Goal: Check status

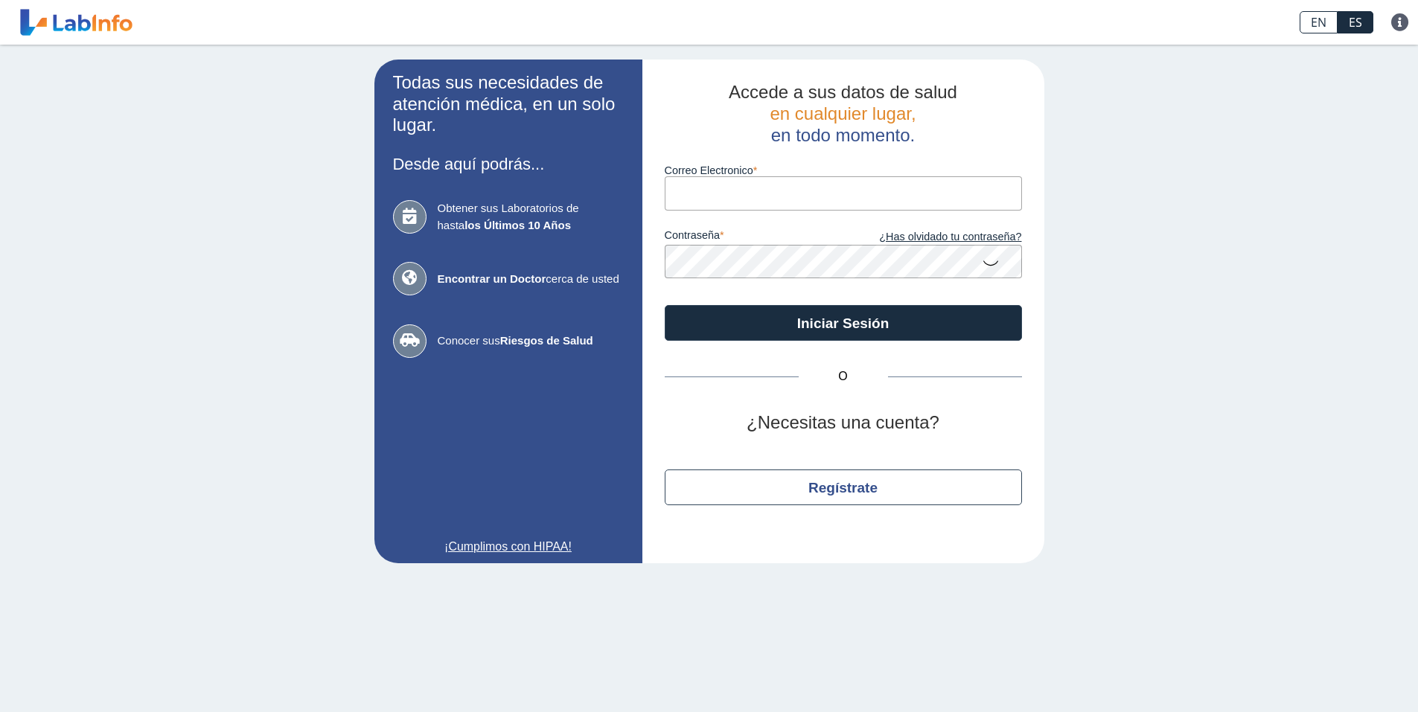
drag, startPoint x: 650, startPoint y: 191, endPoint x: 637, endPoint y: 200, distance: 16.1
click at [637, 200] on app-login "Todas sus necesidades de atención médica, en un solo lugar. Desde aquí podrás..…" at bounding box center [709, 312] width 670 height 504
click at [689, 198] on input "Correo Electronico" at bounding box center [843, 192] width 357 height 33
type input "[EMAIL_ADDRESS][DOMAIN_NAME]"
click at [665, 305] on button "Iniciar Sesión" at bounding box center [843, 323] width 357 height 36
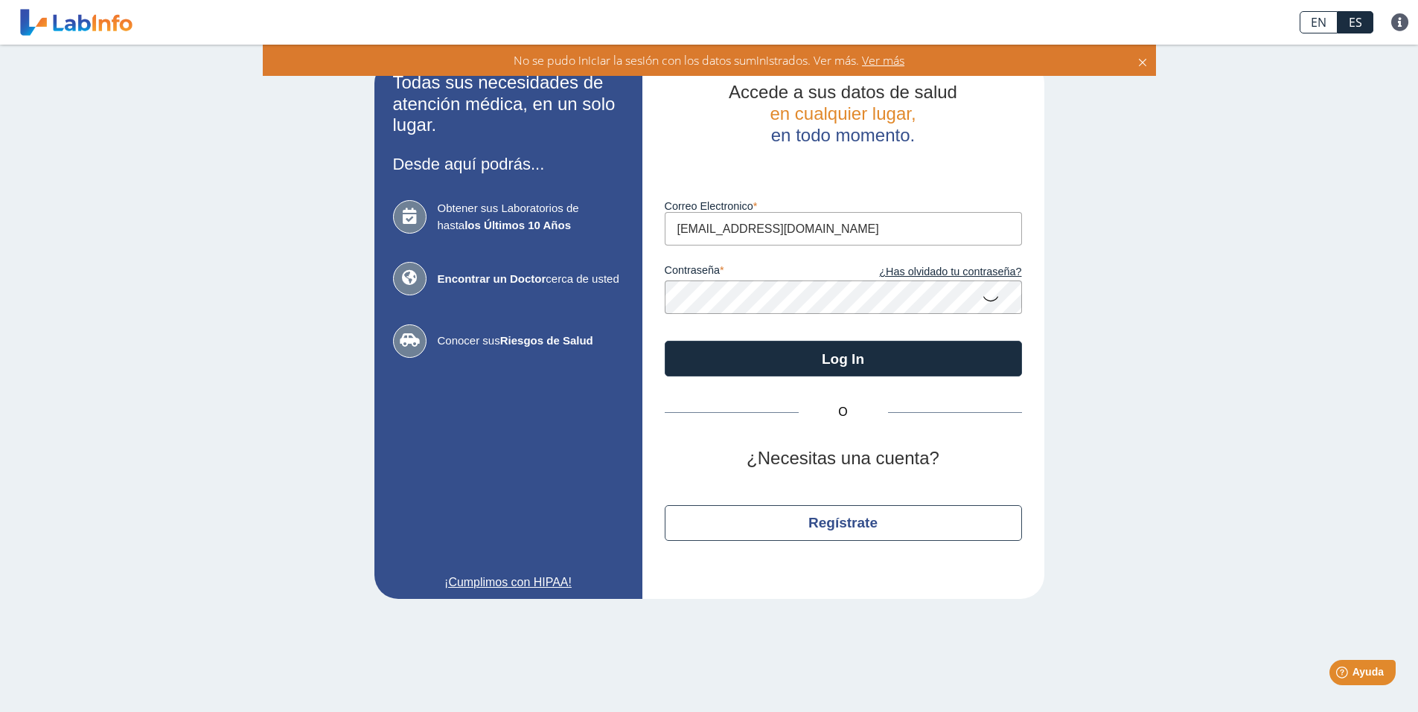
click at [998, 296] on icon at bounding box center [991, 298] width 18 height 29
click at [665, 341] on button "Log In" at bounding box center [843, 359] width 357 height 36
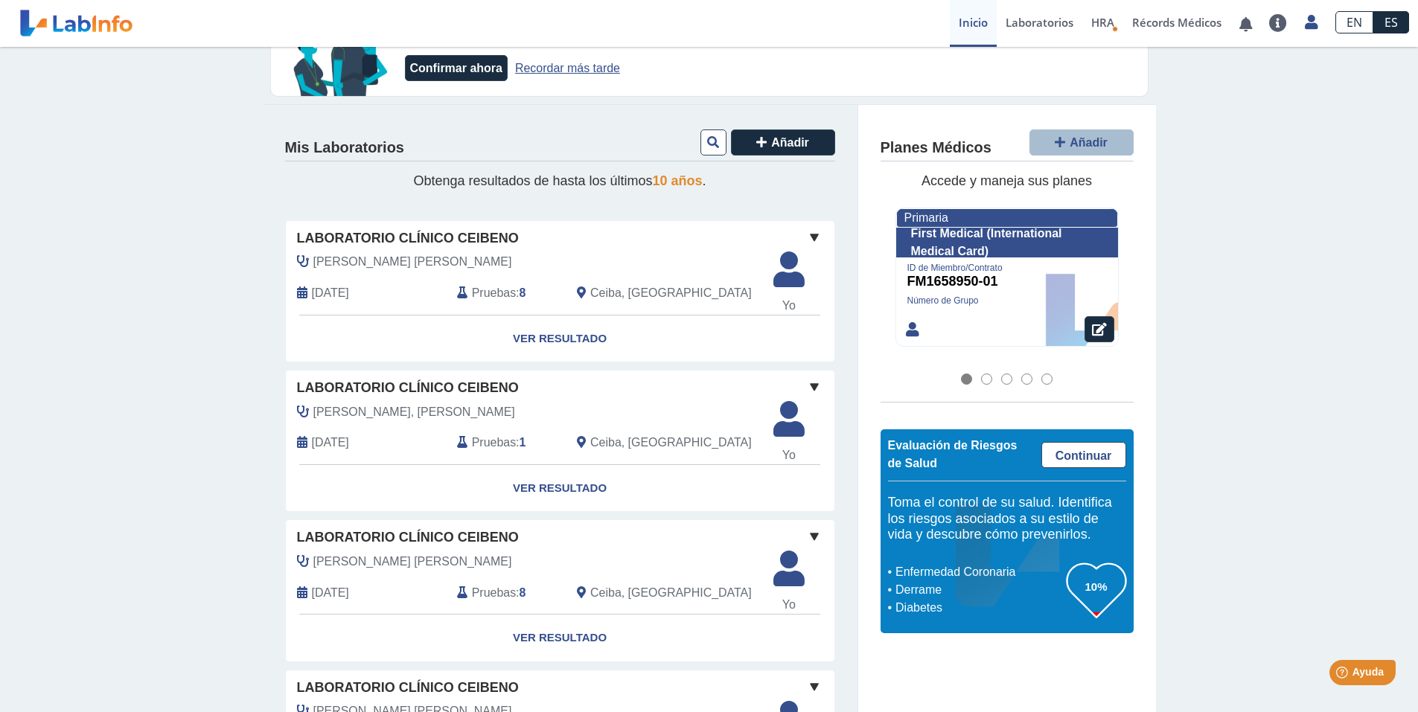
scroll to position [74, 0]
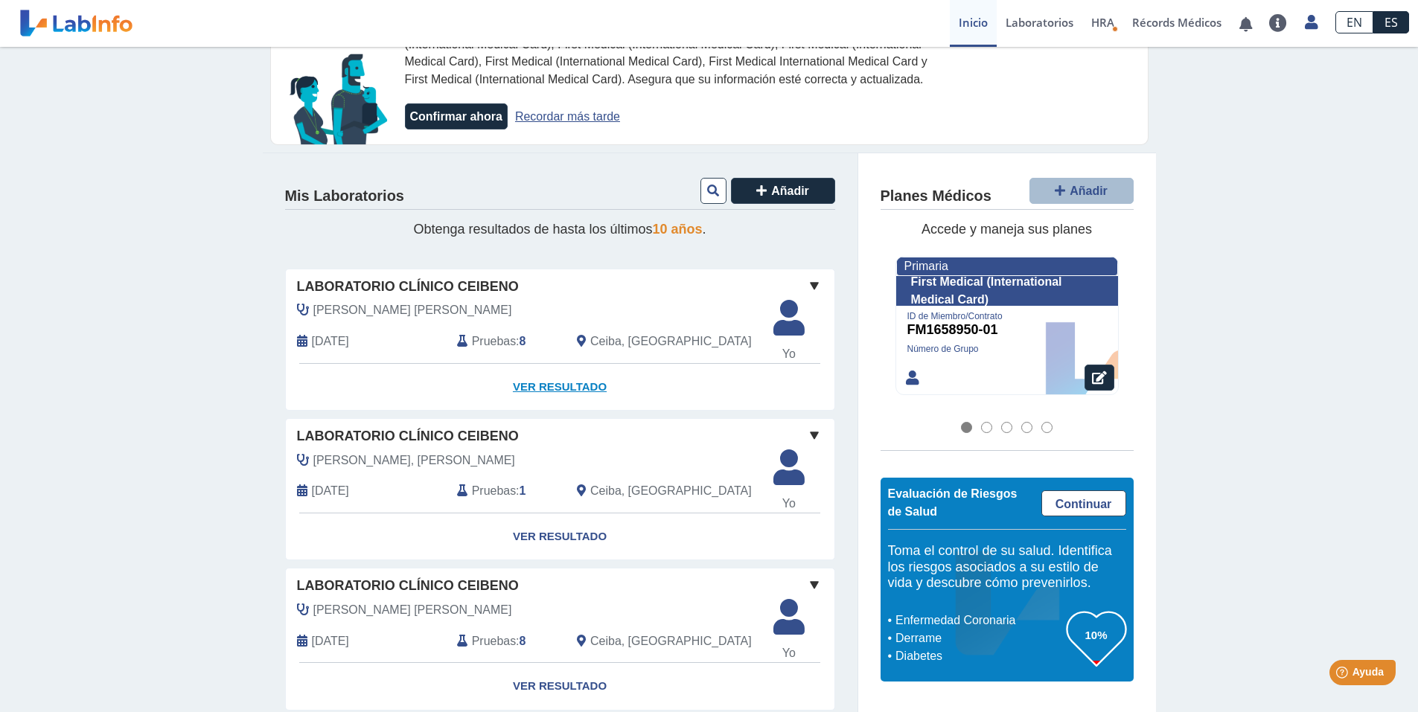
click at [570, 386] on link "Ver Resultado" at bounding box center [560, 387] width 549 height 47
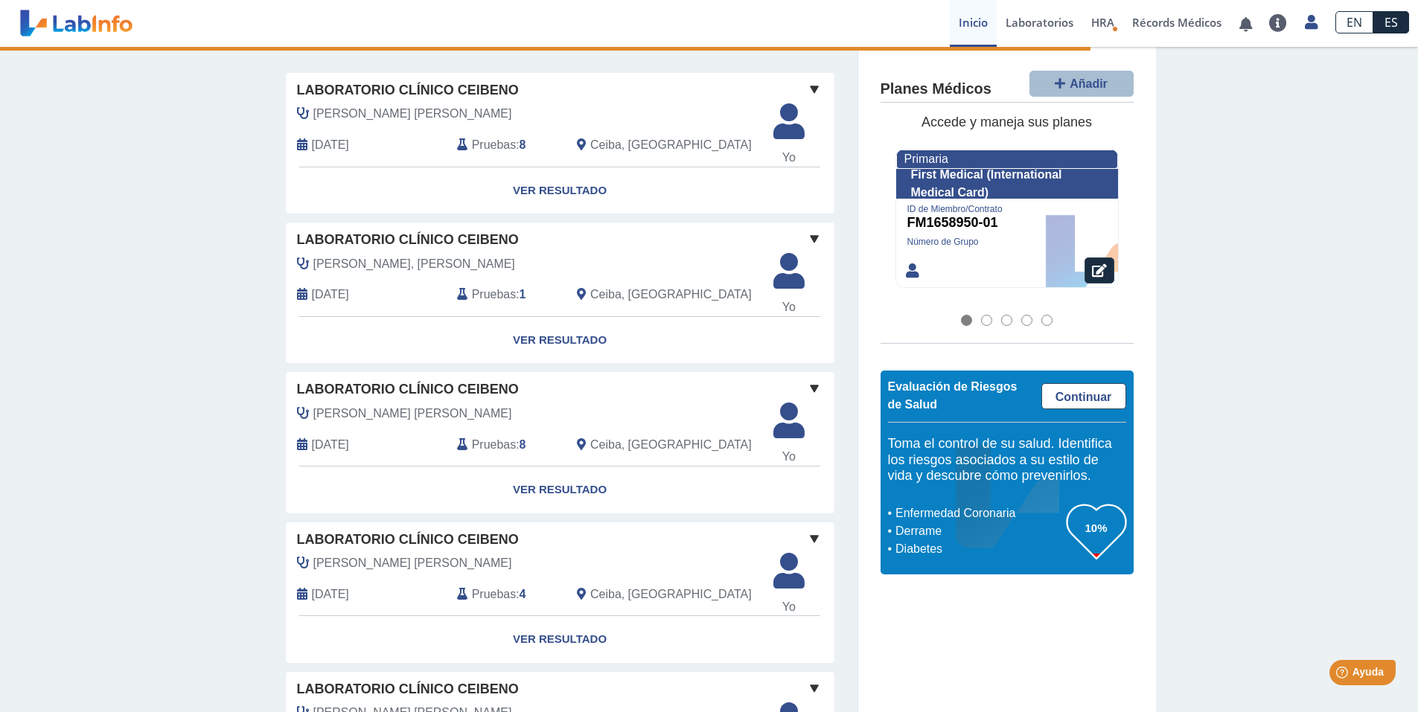
scroll to position [298, 0]
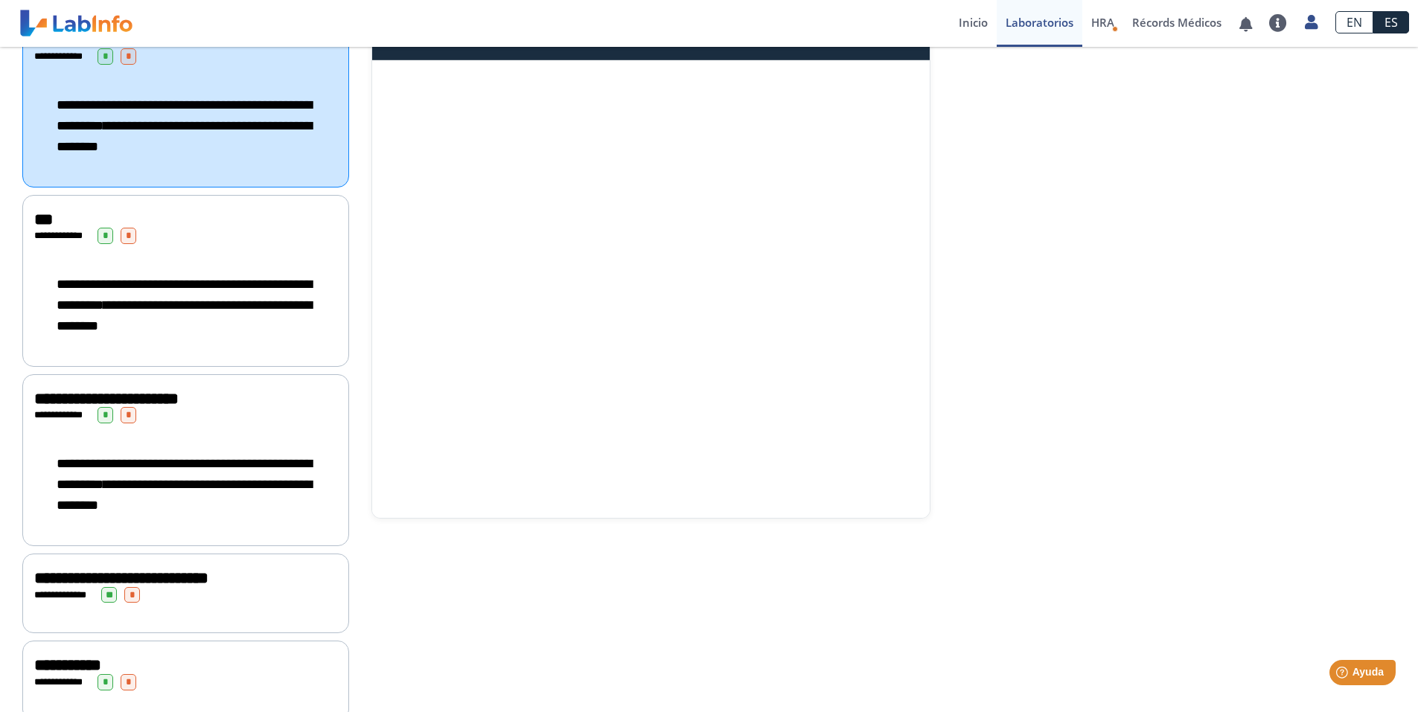
scroll to position [239, 0]
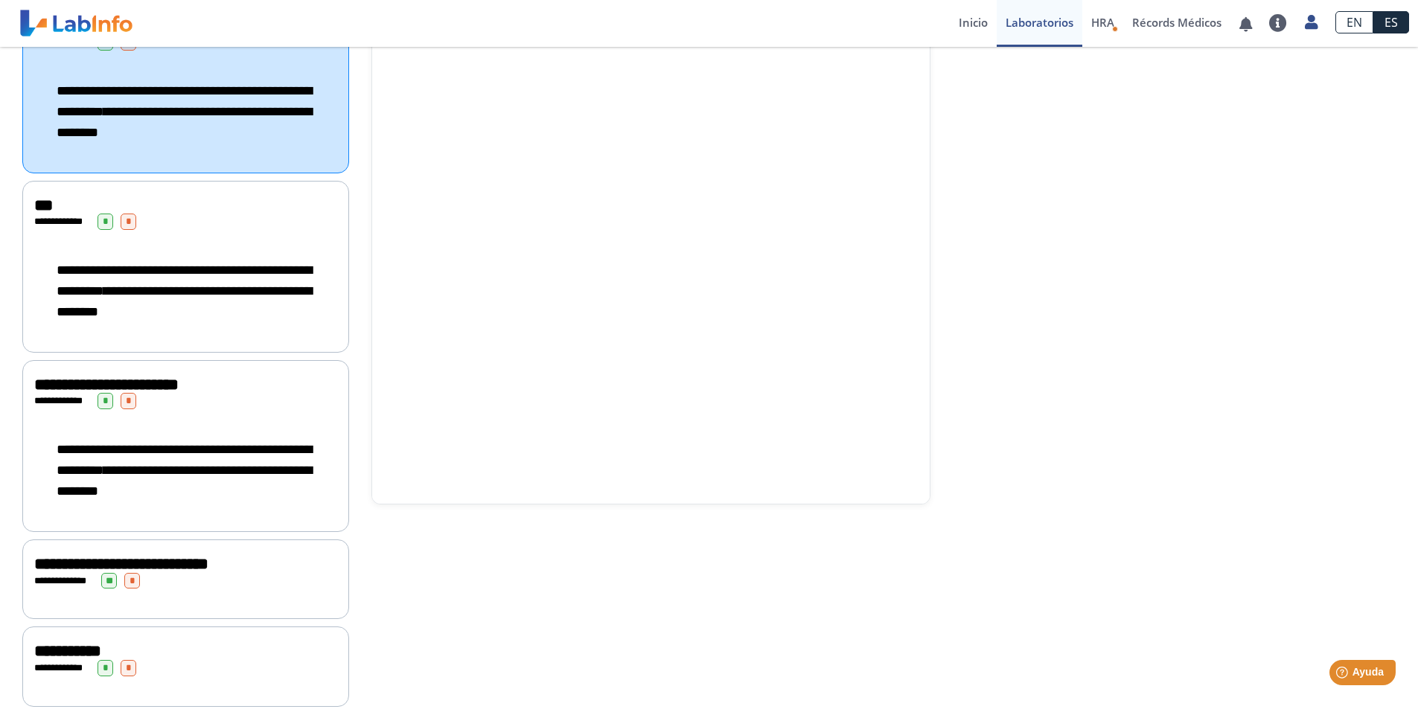
click at [245, 251] on div "**********" at bounding box center [185, 291] width 303 height 92
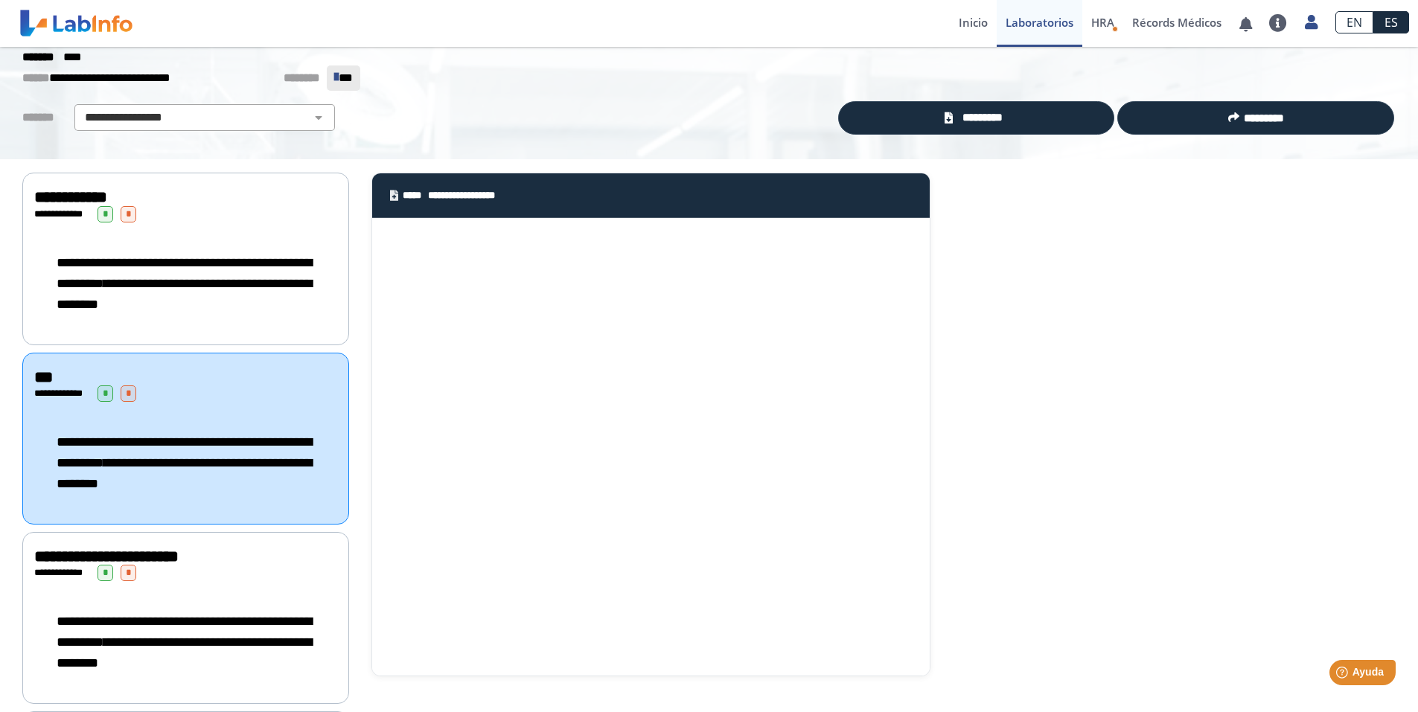
scroll to position [0, 0]
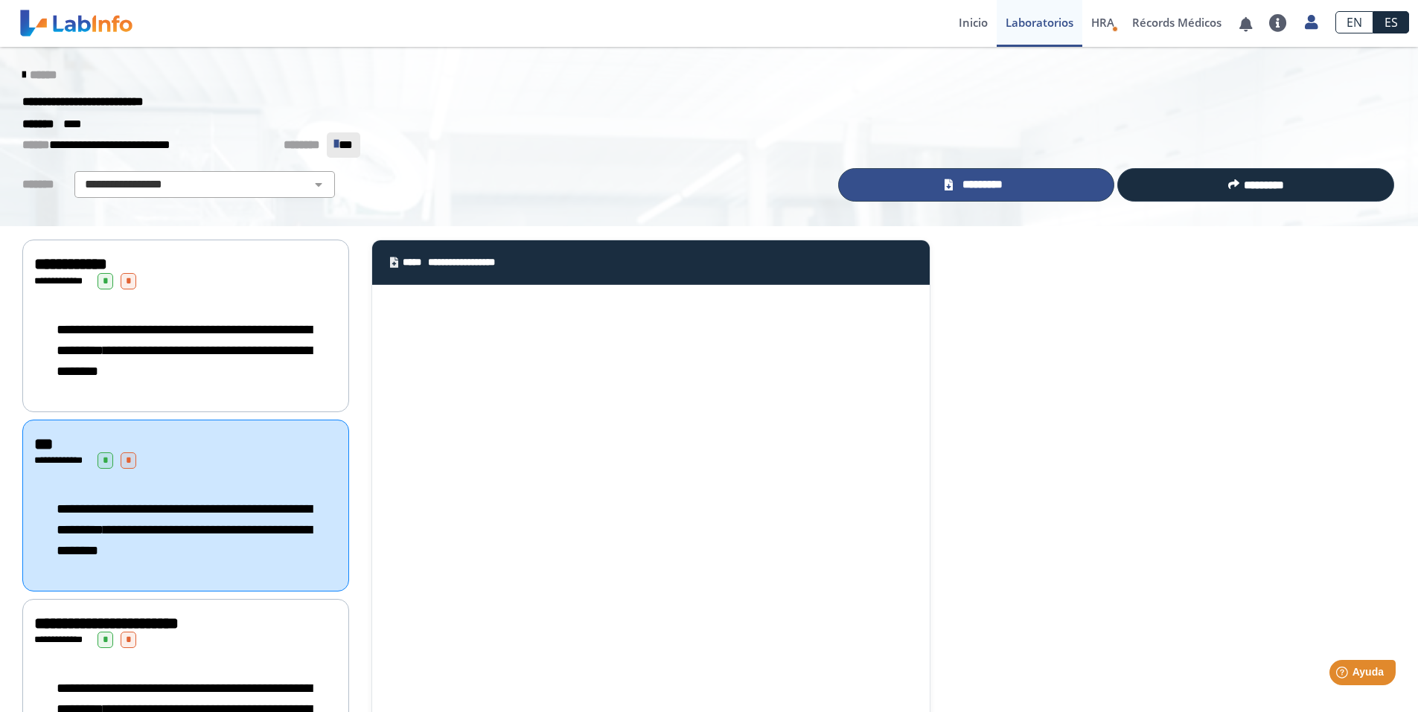
click at [1050, 185] on link "*********" at bounding box center [976, 184] width 277 height 33
